Goal: Task Accomplishment & Management: Manage account settings

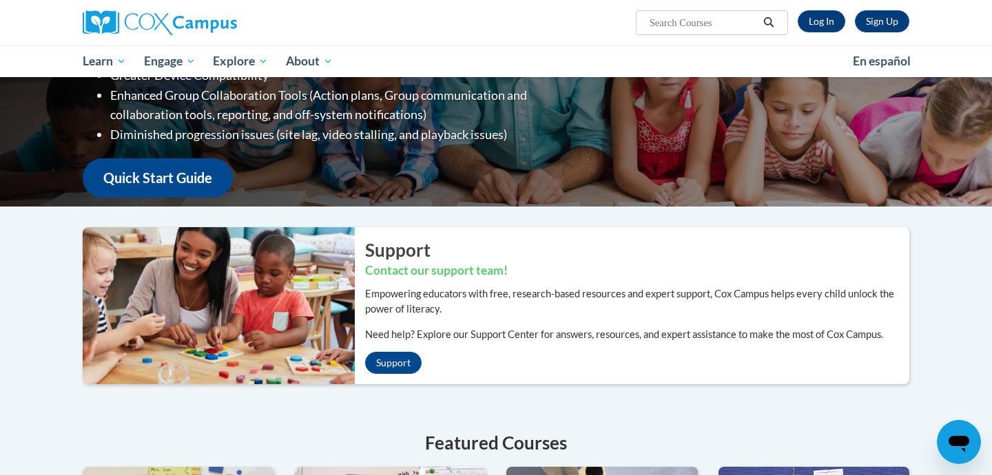
scroll to position [147, 0]
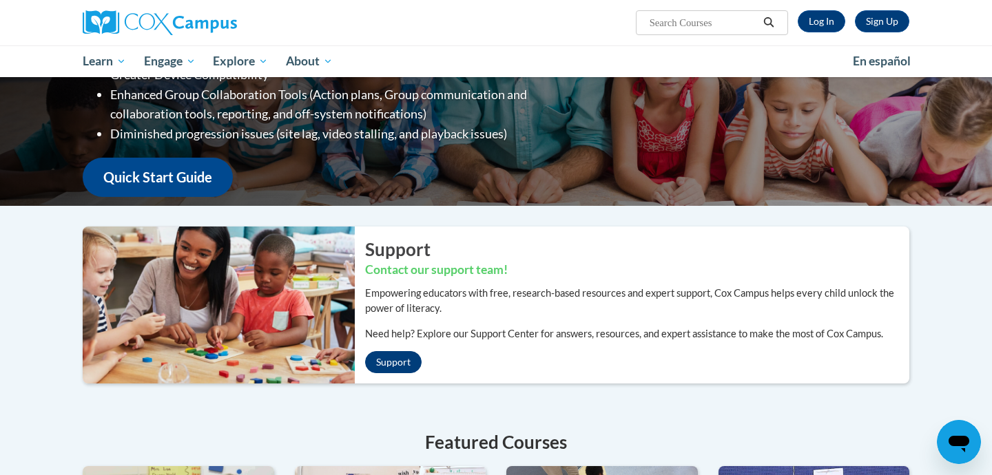
click at [381, 361] on link "Support" at bounding box center [393, 362] width 56 height 22
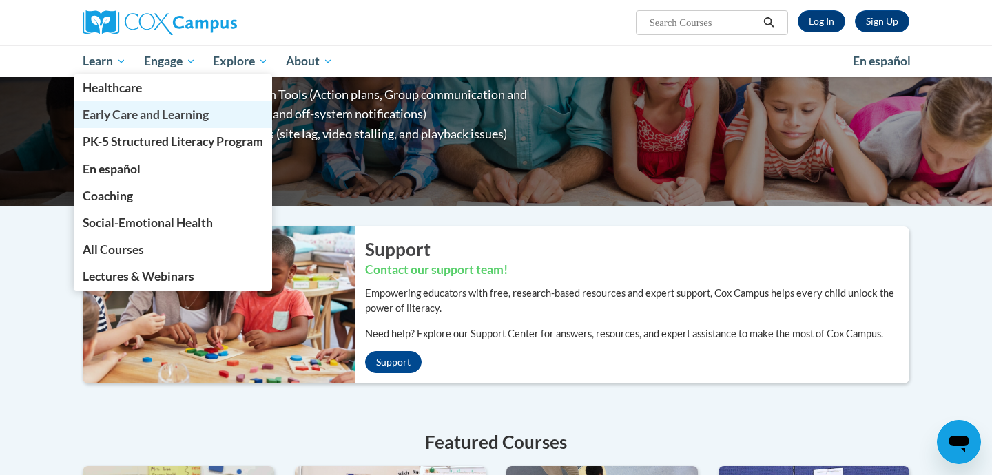
click at [157, 123] on link "Early Care and Learning" at bounding box center [173, 114] width 198 height 27
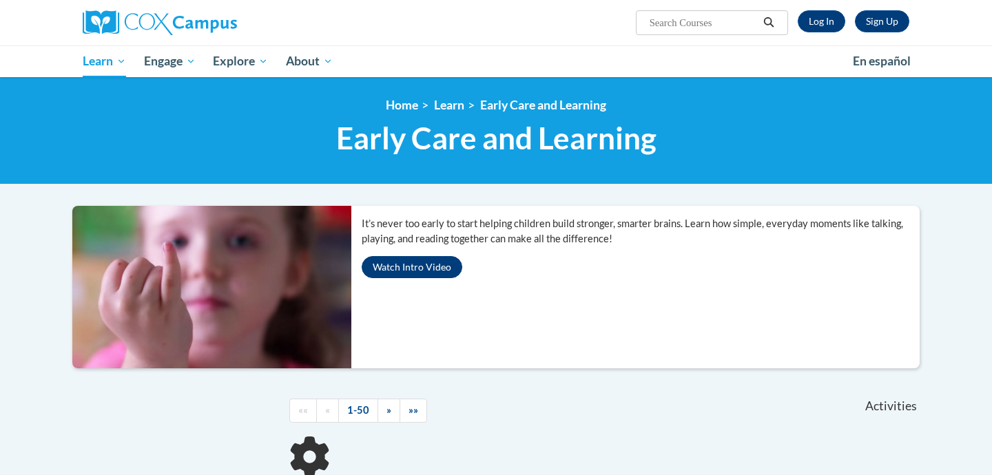
click at [410, 272] on button "Watch Intro Video" at bounding box center [411, 267] width 101 height 22
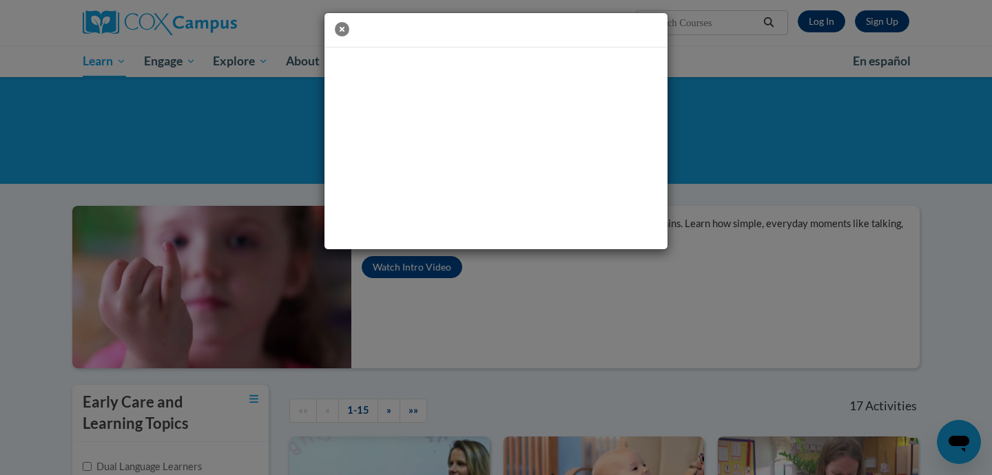
click at [346, 27] on icon "button" at bounding box center [342, 29] width 14 height 14
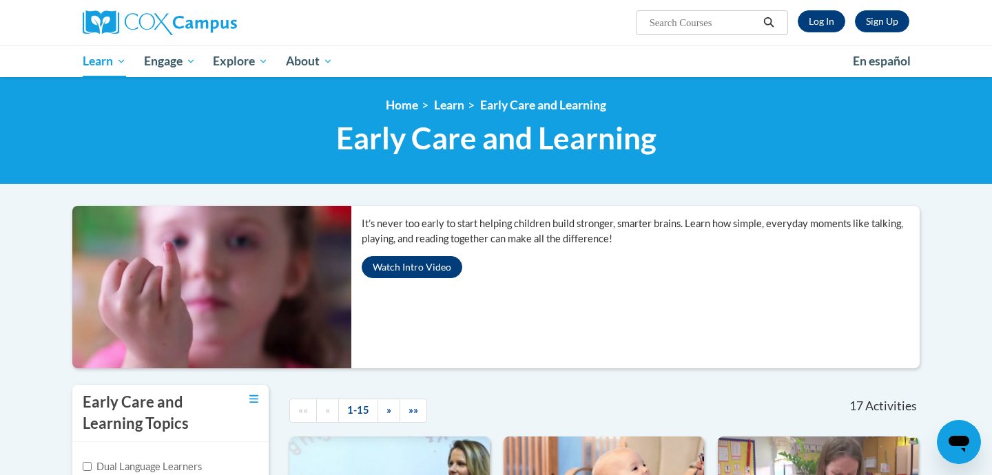
click at [421, 272] on button "Watch Intro Video" at bounding box center [411, 267] width 101 height 22
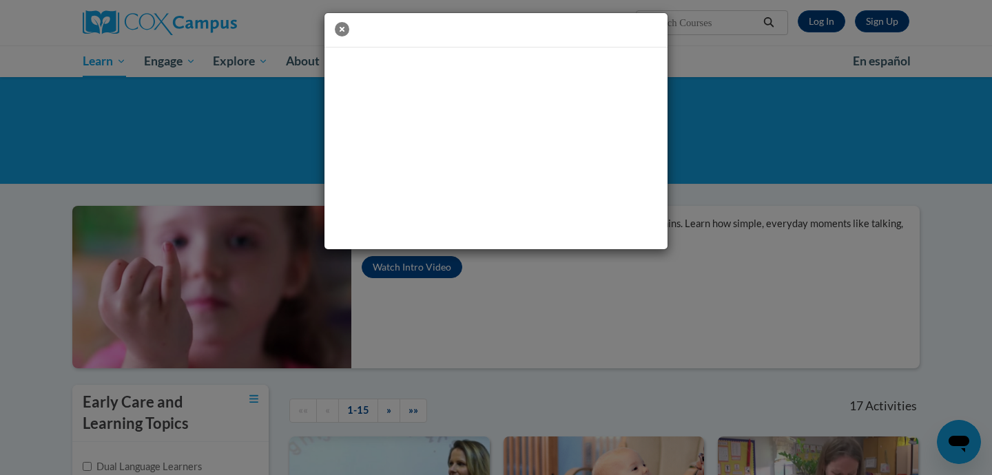
click at [344, 30] on icon "button" at bounding box center [342, 29] width 14 height 14
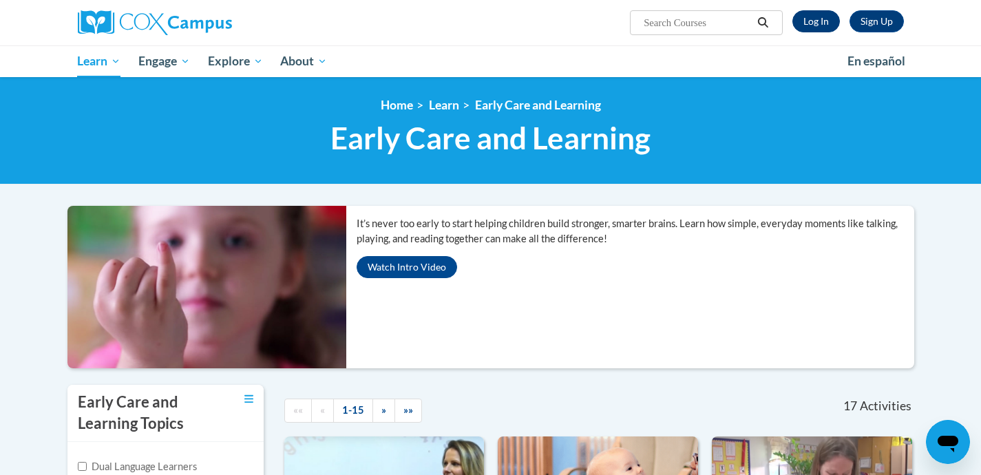
click at [809, 21] on link "Log In" at bounding box center [817, 21] width 48 height 22
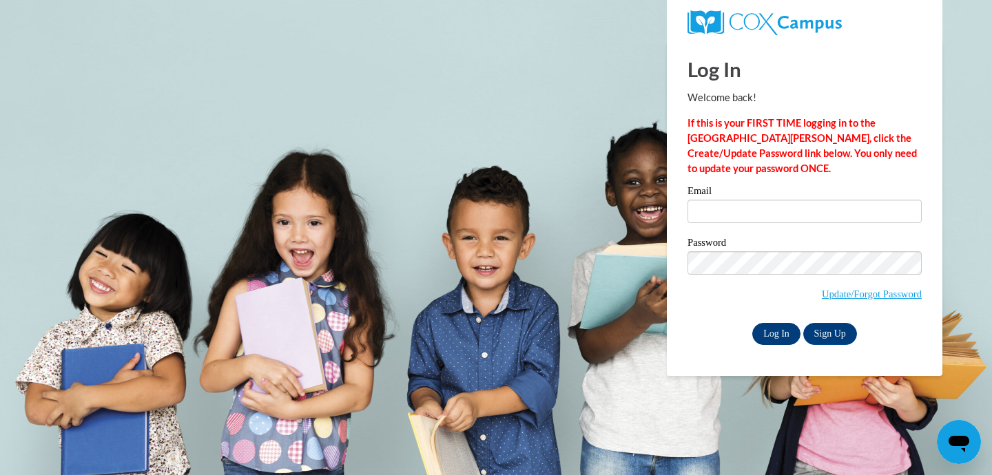
click at [770, 335] on input "Log In" at bounding box center [776, 334] width 48 height 22
